Goal: Transaction & Acquisition: Purchase product/service

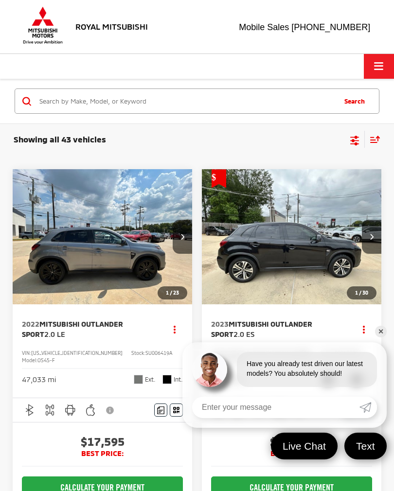
click at [352, 141] on icon "Select filters" at bounding box center [354, 139] width 9 height 6
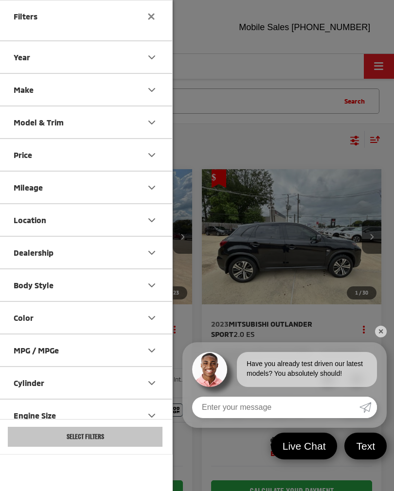
click at [26, 93] on div "Make" at bounding box center [24, 89] width 20 height 9
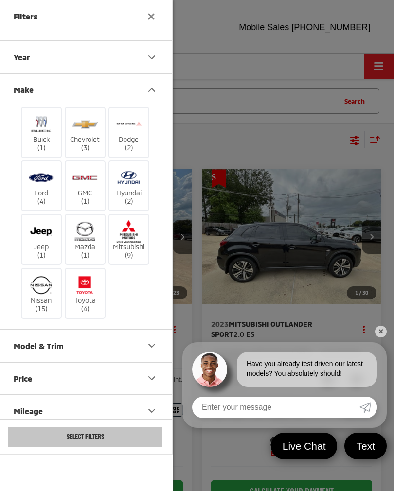
click at [86, 240] on img at bounding box center [85, 231] width 27 height 23
click at [0, 0] on input "Mazda (1)" at bounding box center [0, 0] width 0 height 0
click at [94, 447] on button "Select Filters" at bounding box center [85, 437] width 155 height 20
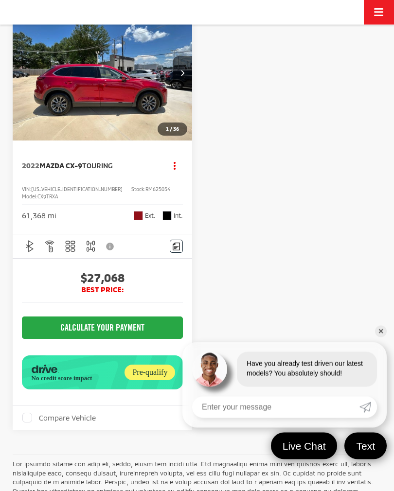
scroll to position [94, 0]
click at [62, 97] on img "2022 Mazda Mazda CX-9 Touring 0" at bounding box center [102, 73] width 181 height 136
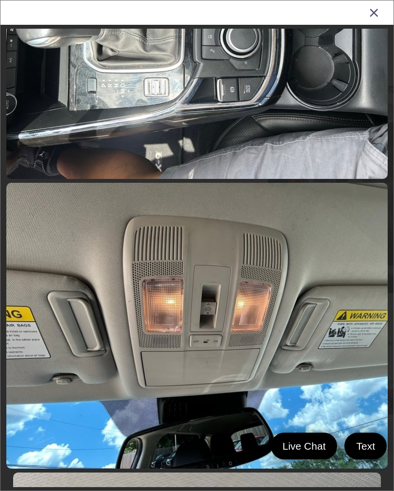
scroll to position [4714, 0]
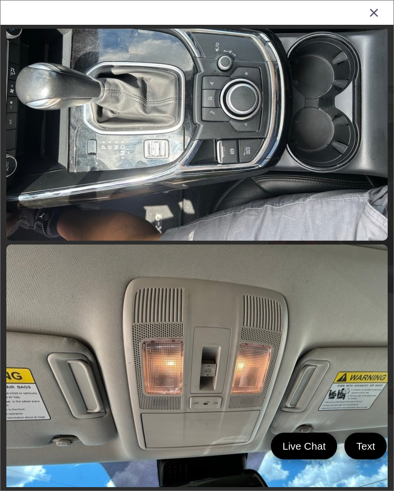
click at [378, 7] on icon "Close gallery" at bounding box center [374, 12] width 10 height 13
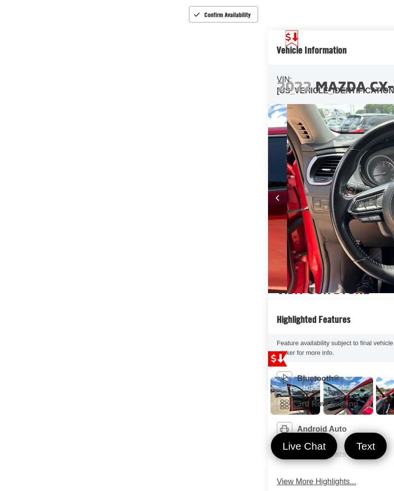
scroll to position [0, 0]
